Goal: Task Accomplishment & Management: Manage account settings

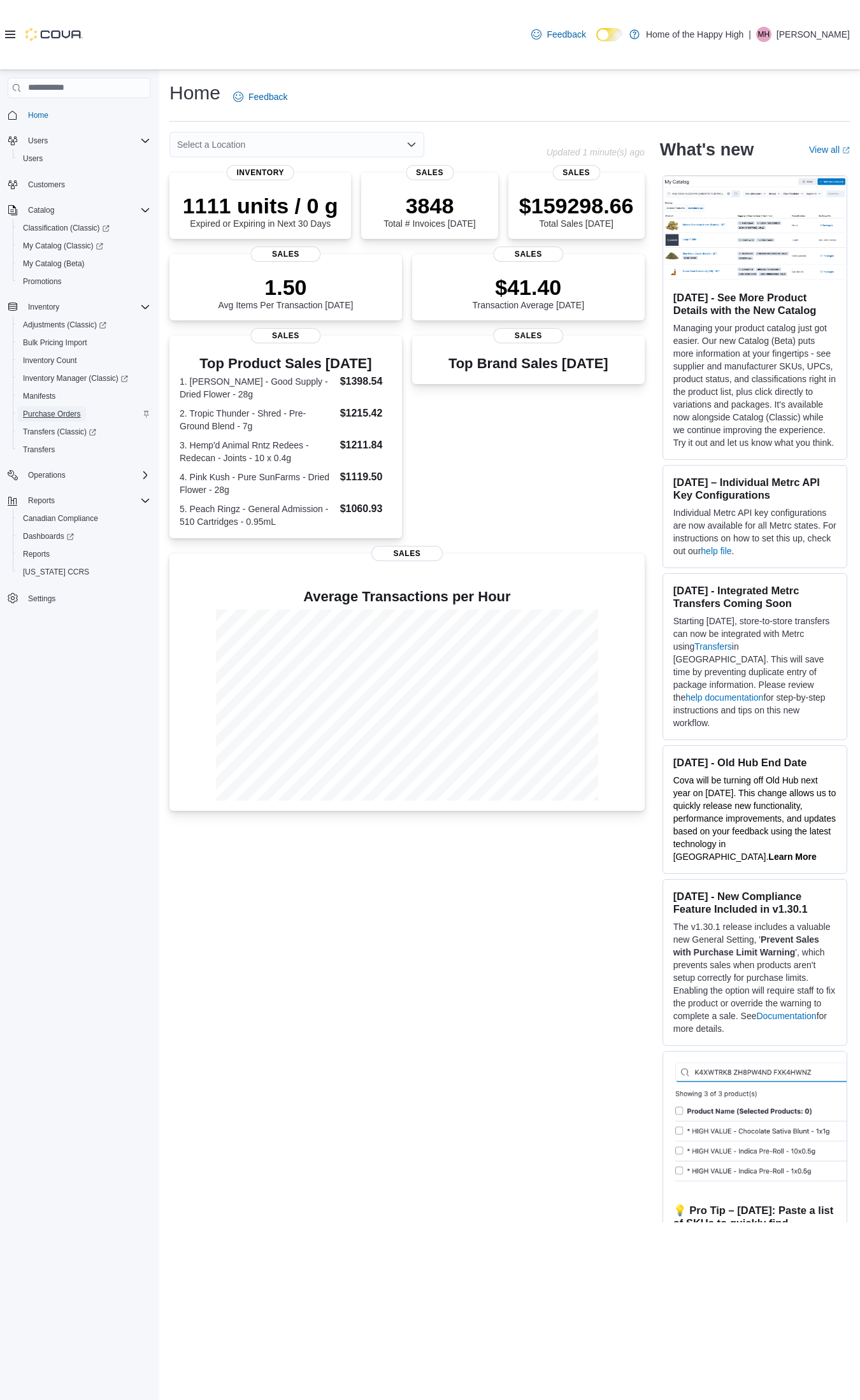
click at [67, 413] on span "Purchase Orders" at bounding box center [52, 414] width 58 height 10
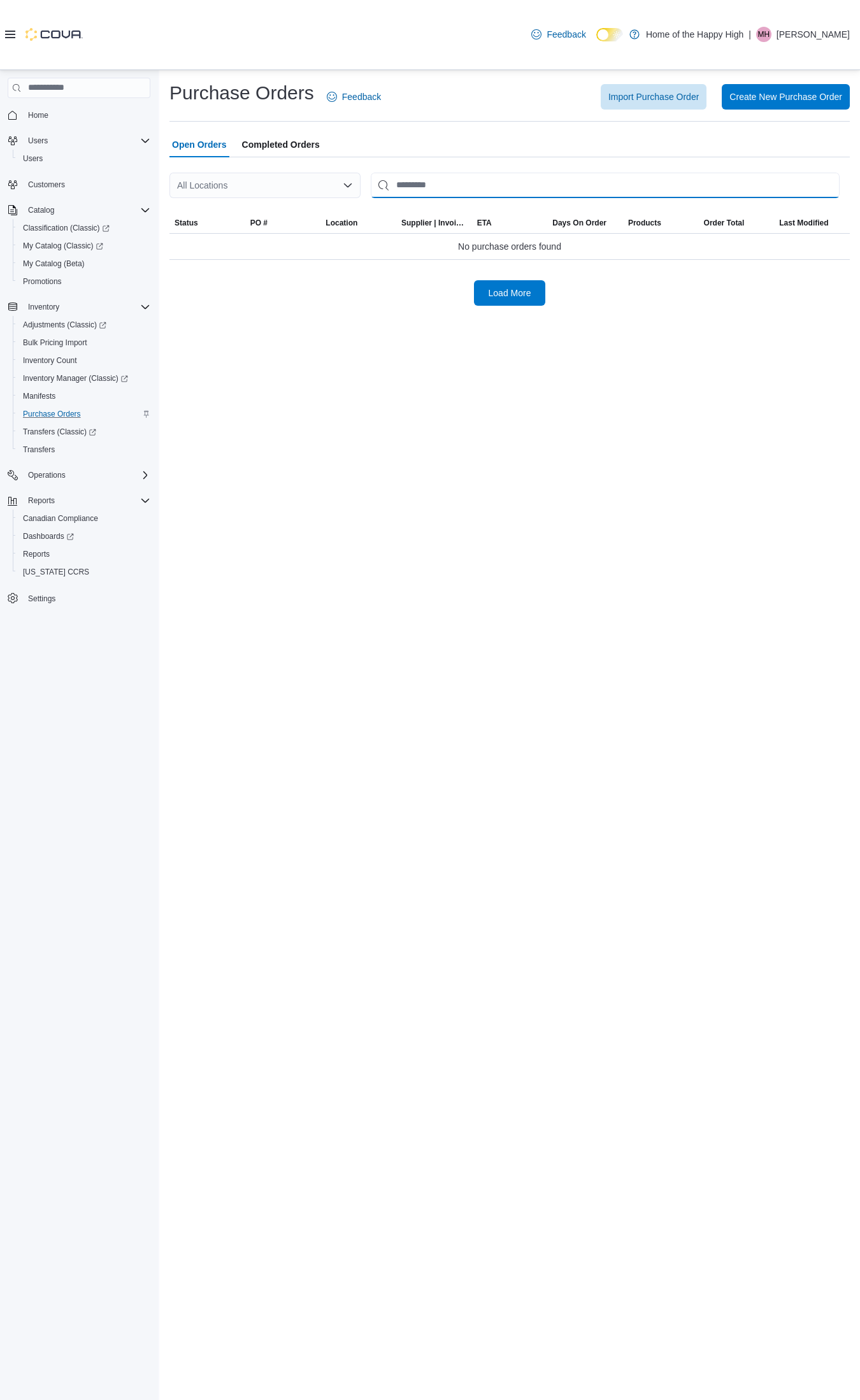
click at [411, 190] on input "This is a search bar. After typing your query, hit enter to filter the results …" at bounding box center [605, 186] width 469 height 26
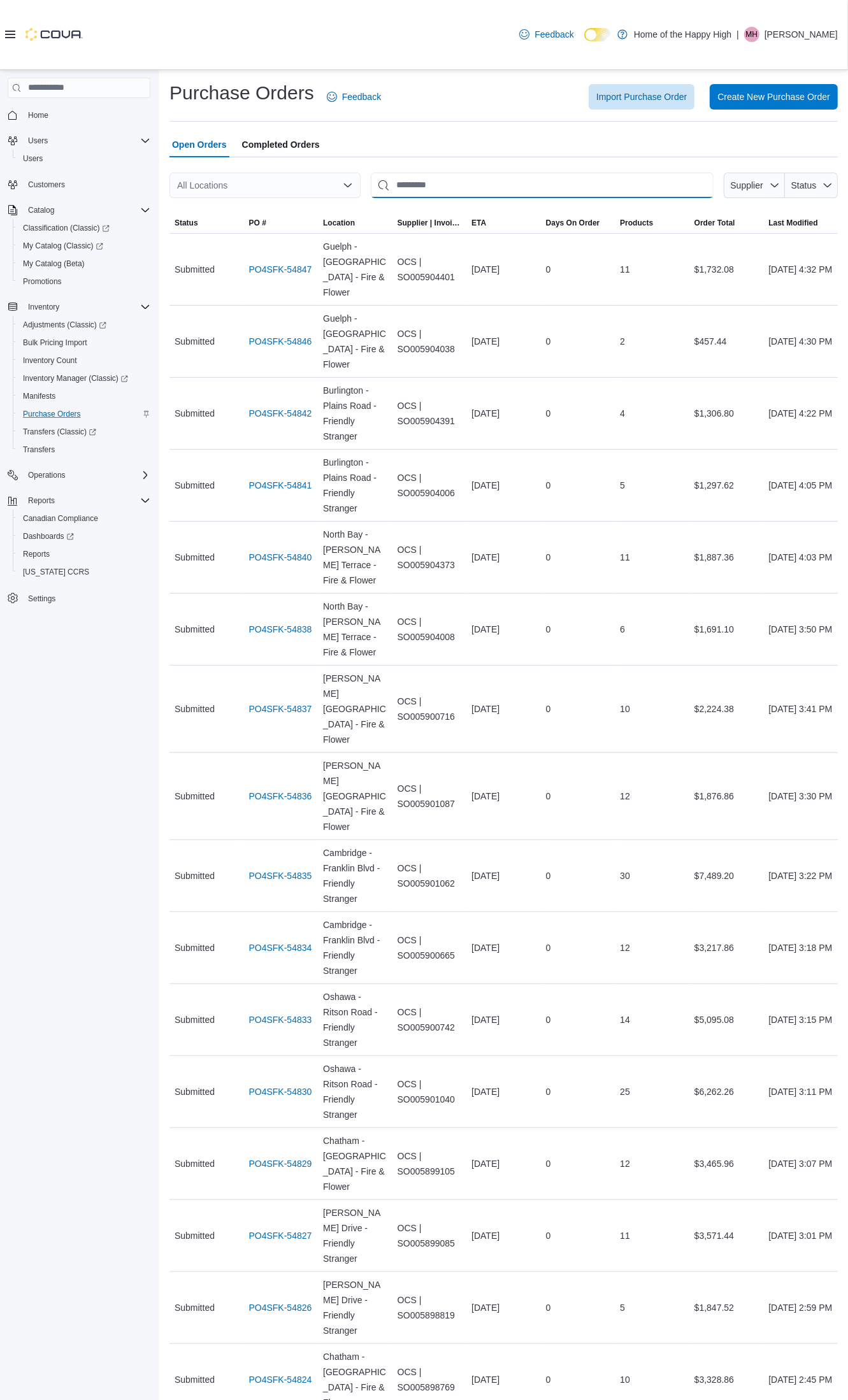
paste input "**********"
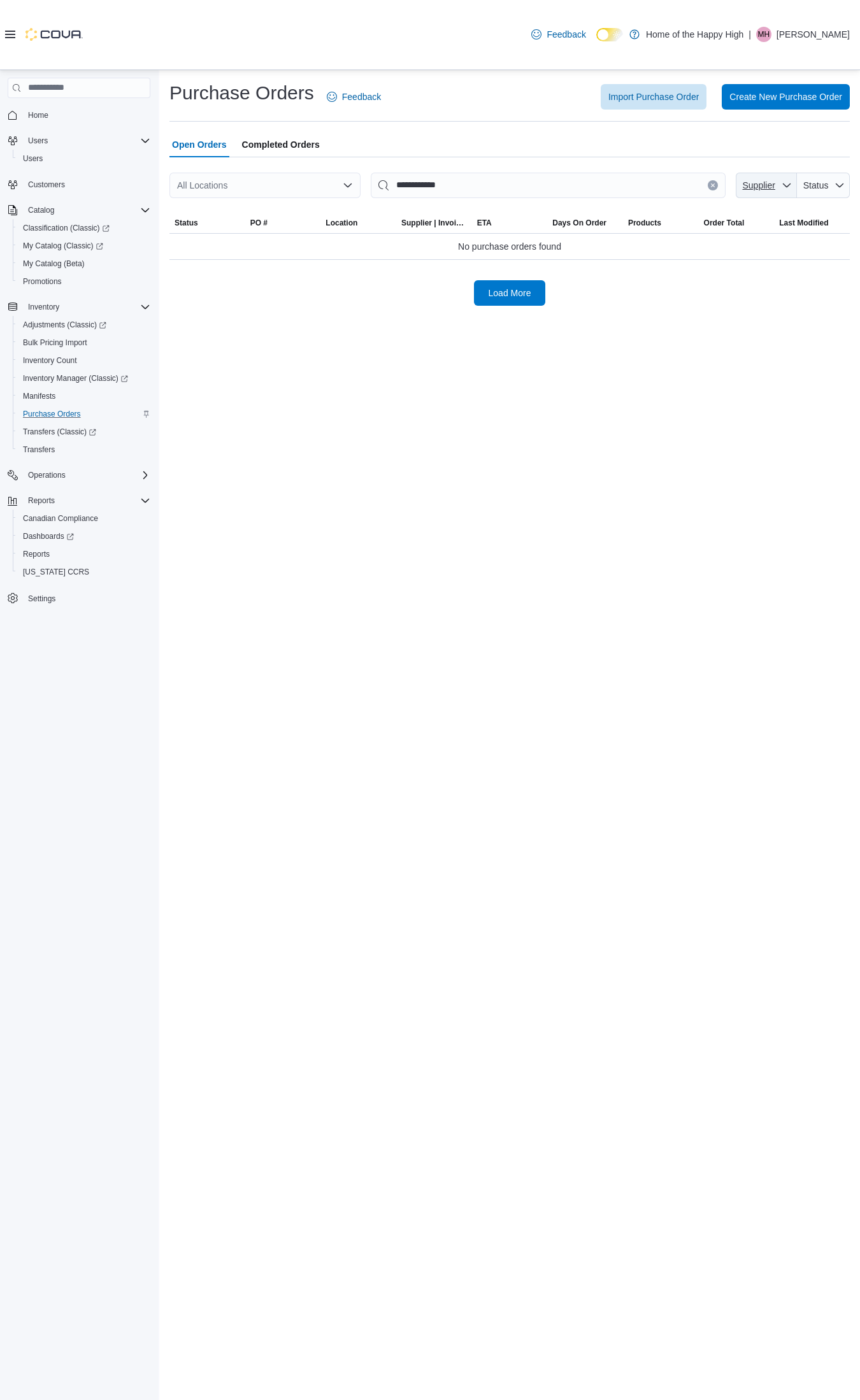
click at [793, 187] on button "Supplier" at bounding box center [766, 186] width 61 height 26
click at [725, 214] on span "OCS" at bounding box center [767, 213] width 150 height 15
type input "**********"
click at [836, 186] on icon "button" at bounding box center [839, 185] width 10 height 10
click at [707, 380] on div "**********" at bounding box center [509, 735] width 701 height 1330
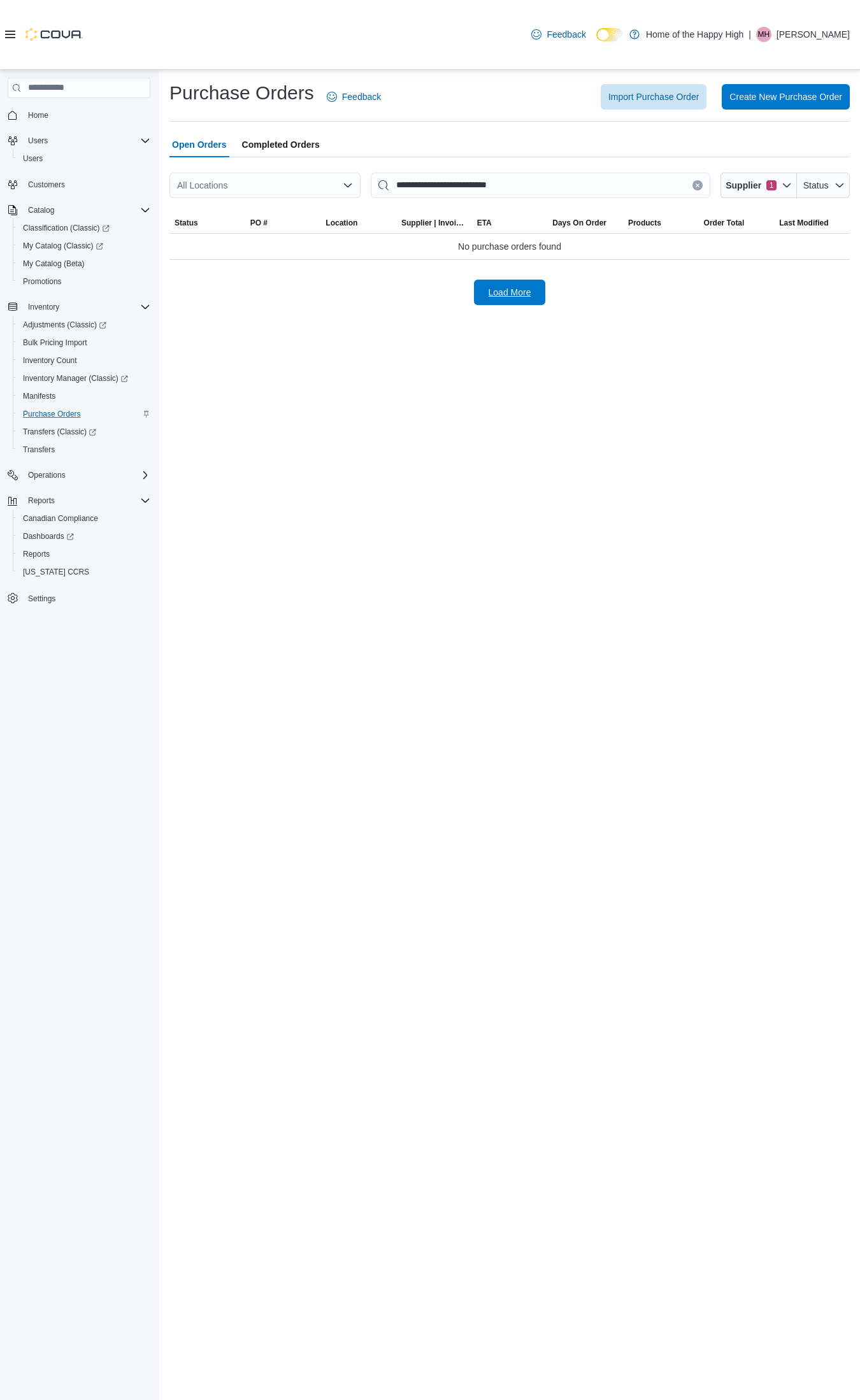
click at [507, 292] on span "Load More" at bounding box center [510, 292] width 43 height 13
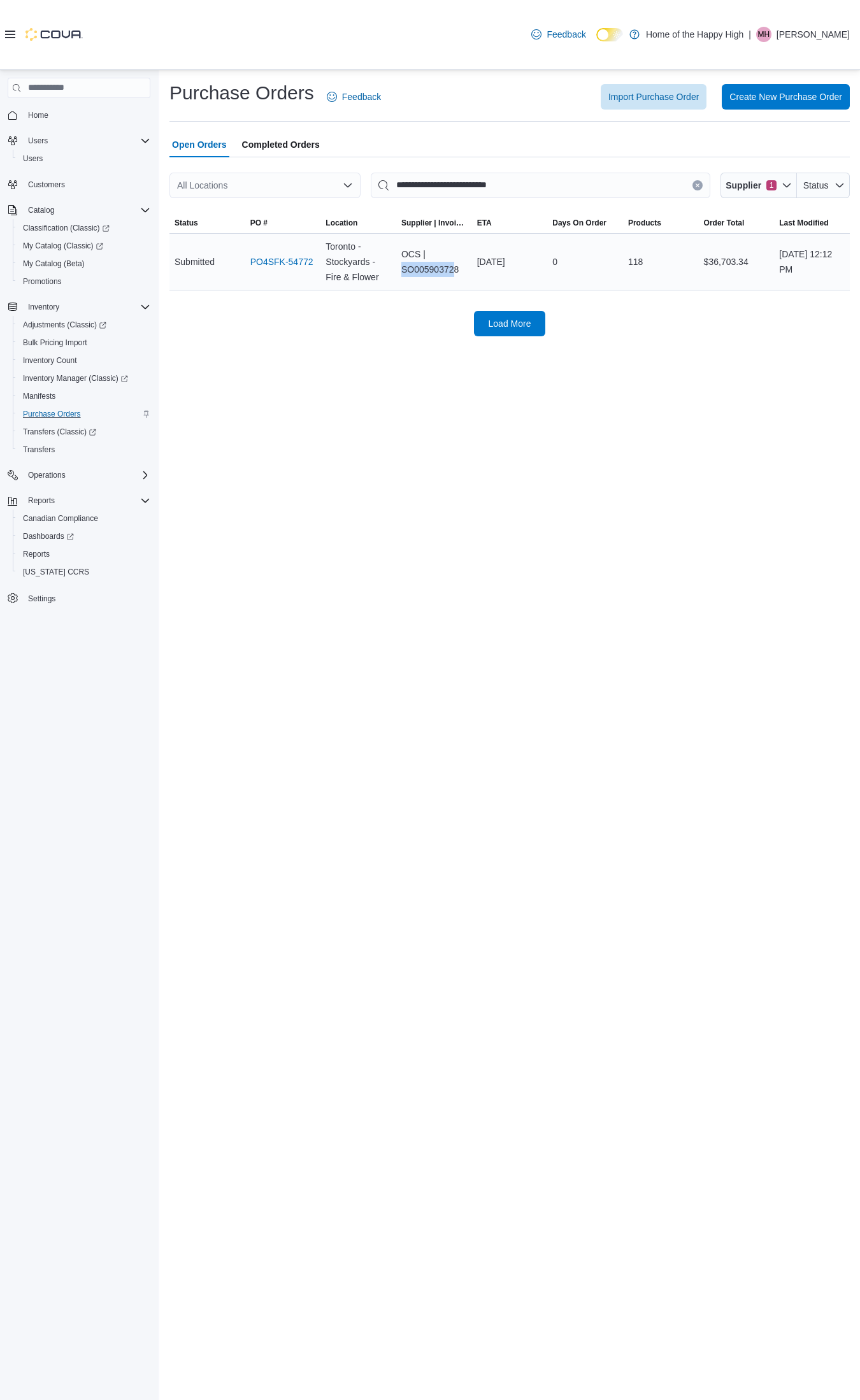
drag, startPoint x: 402, startPoint y: 273, endPoint x: 456, endPoint y: 273, distance: 54.0
click at [456, 273] on div "OCS | SO005903728" at bounding box center [434, 261] width 76 height 41
drag, startPoint x: 458, startPoint y: 268, endPoint x: 403, endPoint y: 272, distance: 55.1
click at [403, 272] on div "OCS | SO005903728" at bounding box center [434, 261] width 76 height 41
copy div "SO005903728"
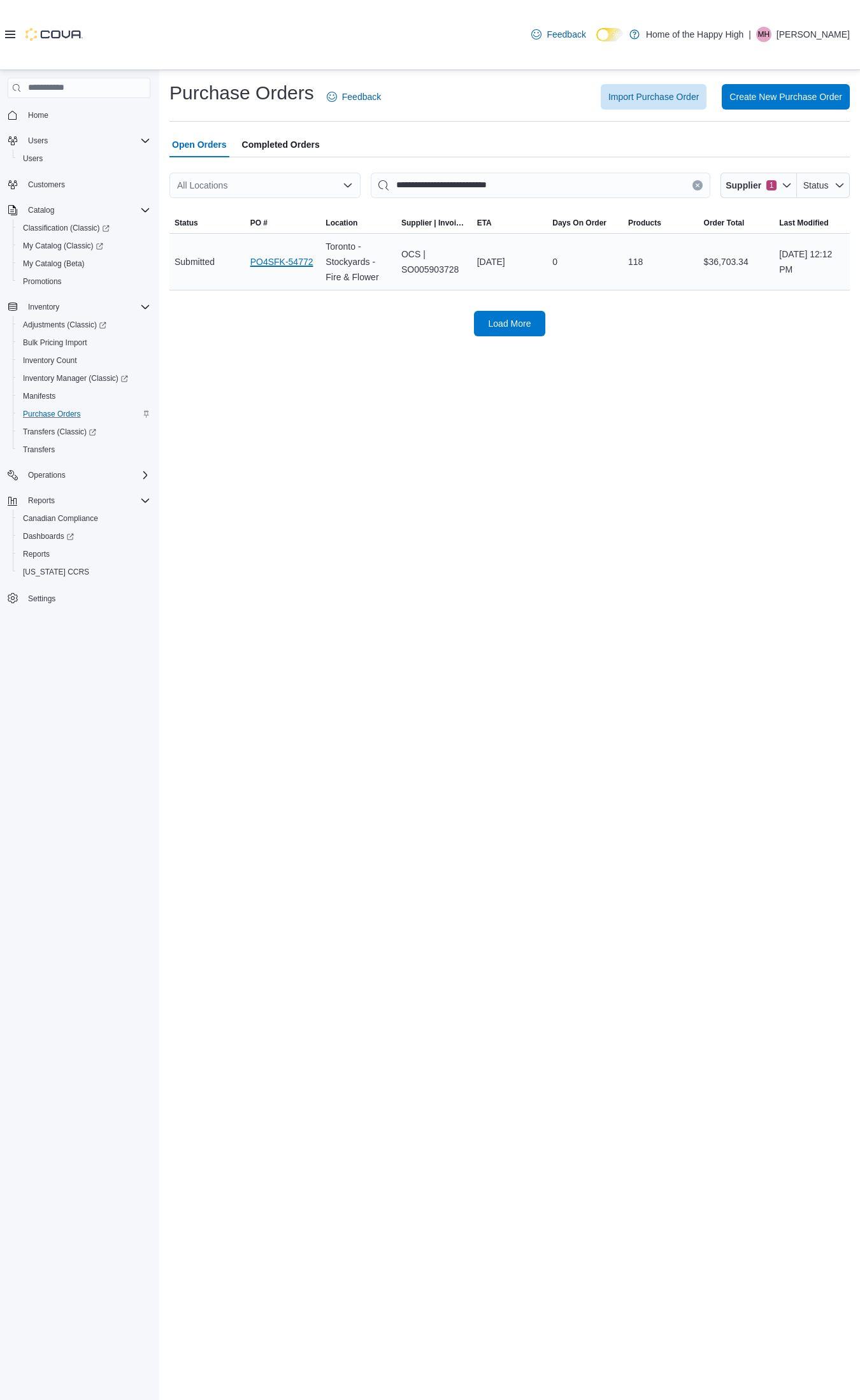
click at [304, 264] on link "PO4SFK-54772" at bounding box center [282, 261] width 63 height 15
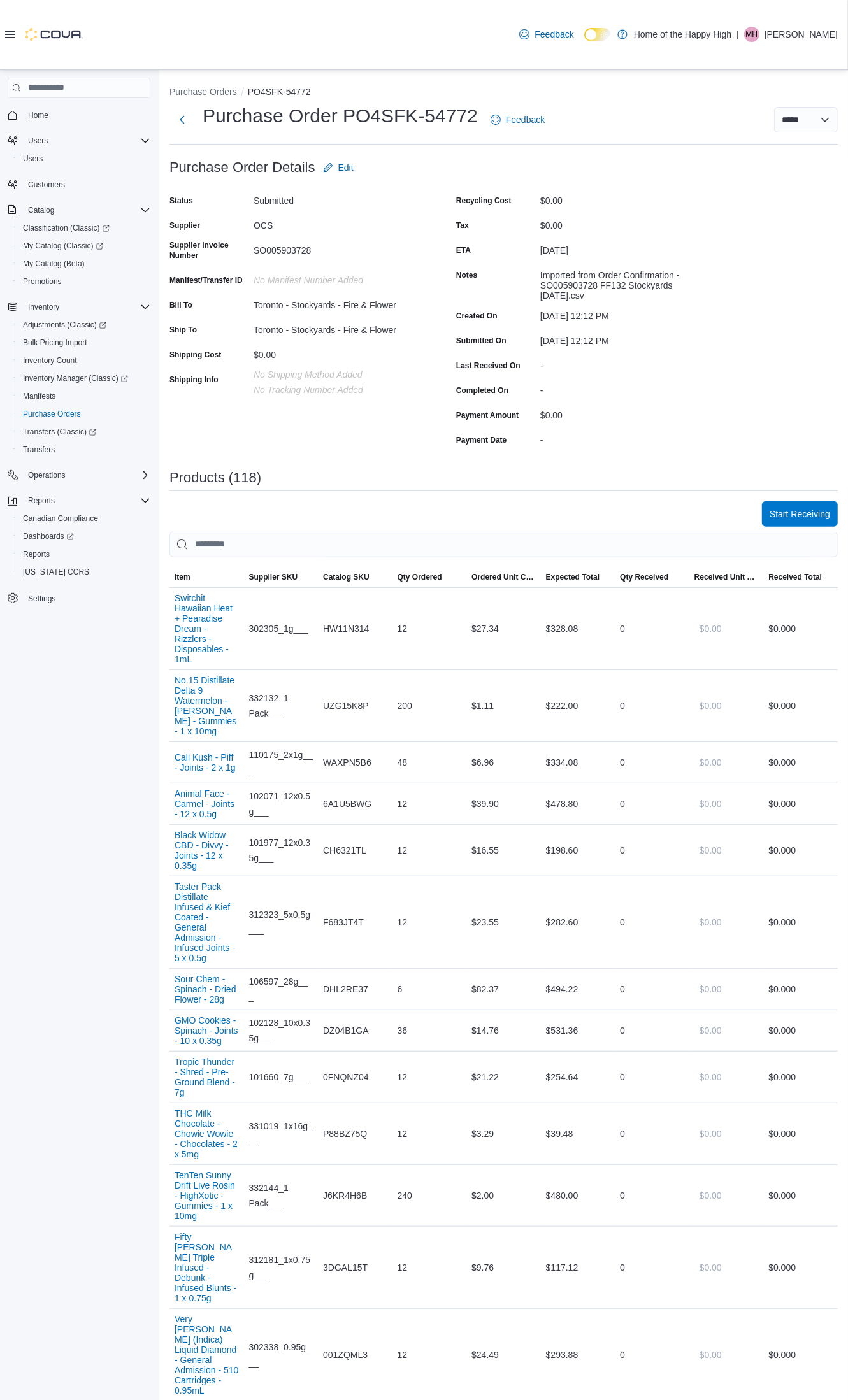
scroll to position [7, 0]
